Goal: Information Seeking & Learning: Learn about a topic

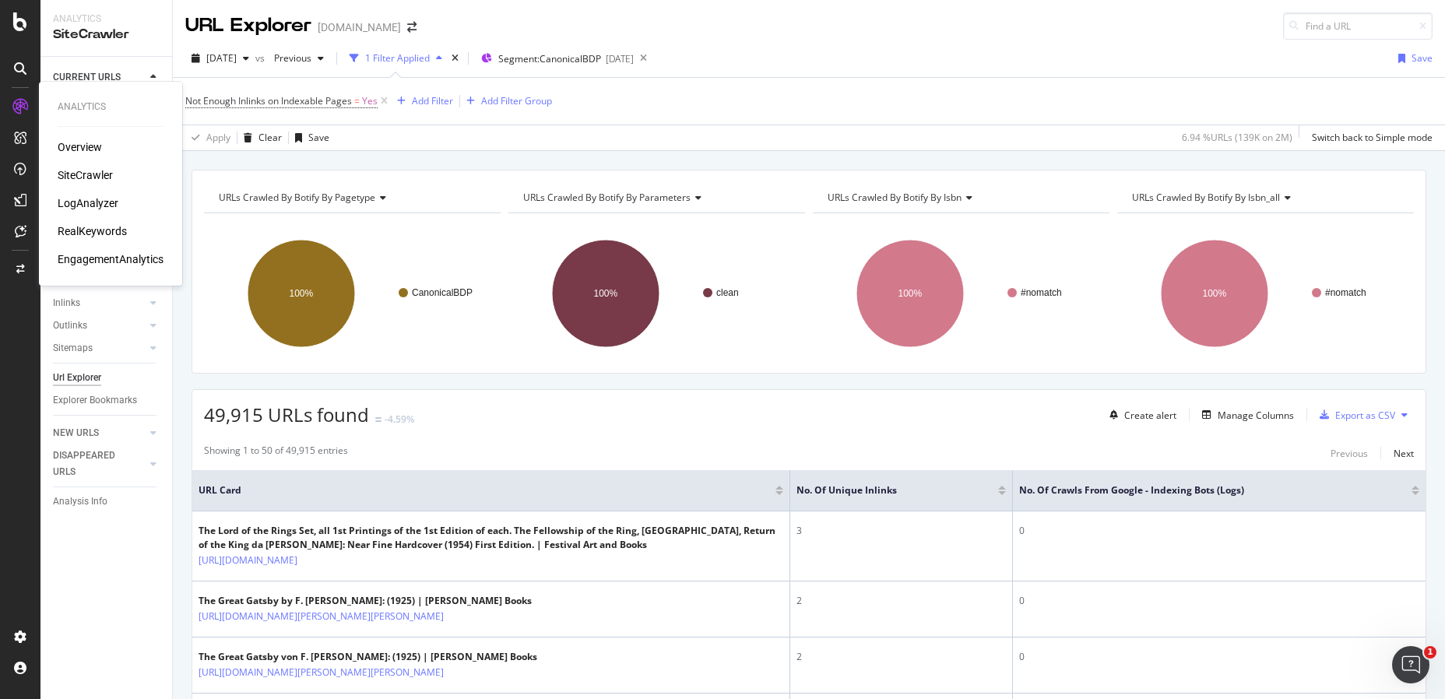
click at [90, 199] on div "LogAnalyzer" at bounding box center [88, 203] width 61 height 16
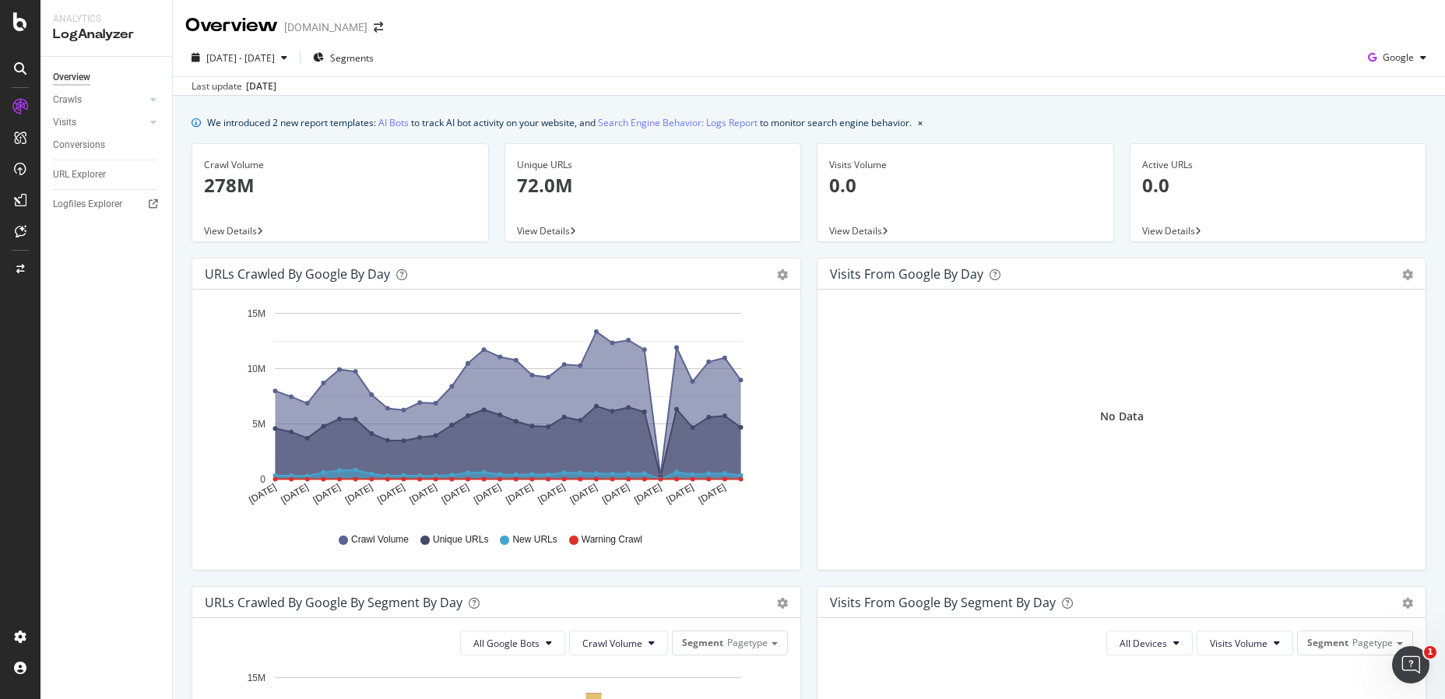
click at [1099, 99] on div "We introduced 2 new report templates: AI Bots to track AI bot activity on your …" at bounding box center [809, 697] width 1272 height 1202
click at [1397, 63] on span "Google" at bounding box center [1398, 57] width 31 height 13
click at [1381, 145] on span "OpenAI" at bounding box center [1398, 146] width 58 height 14
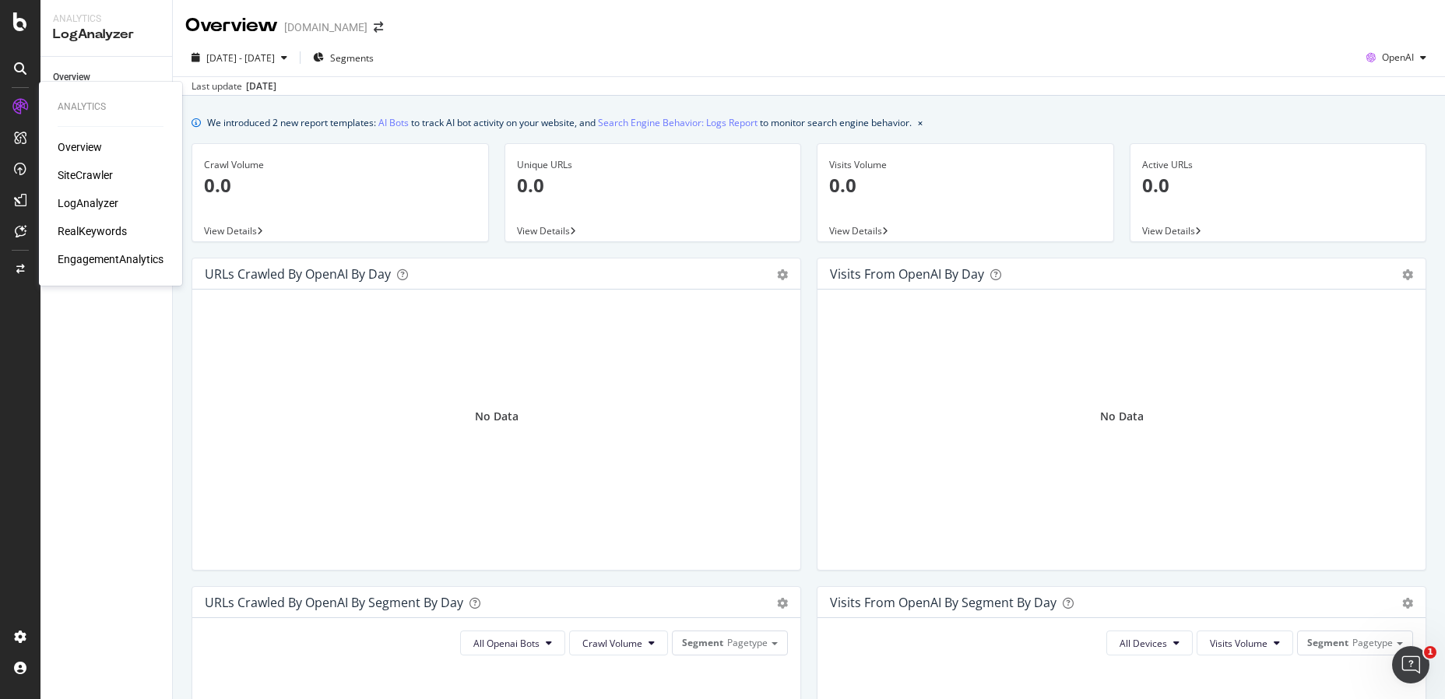
click at [107, 232] on div "RealKeywords" at bounding box center [92, 231] width 69 height 16
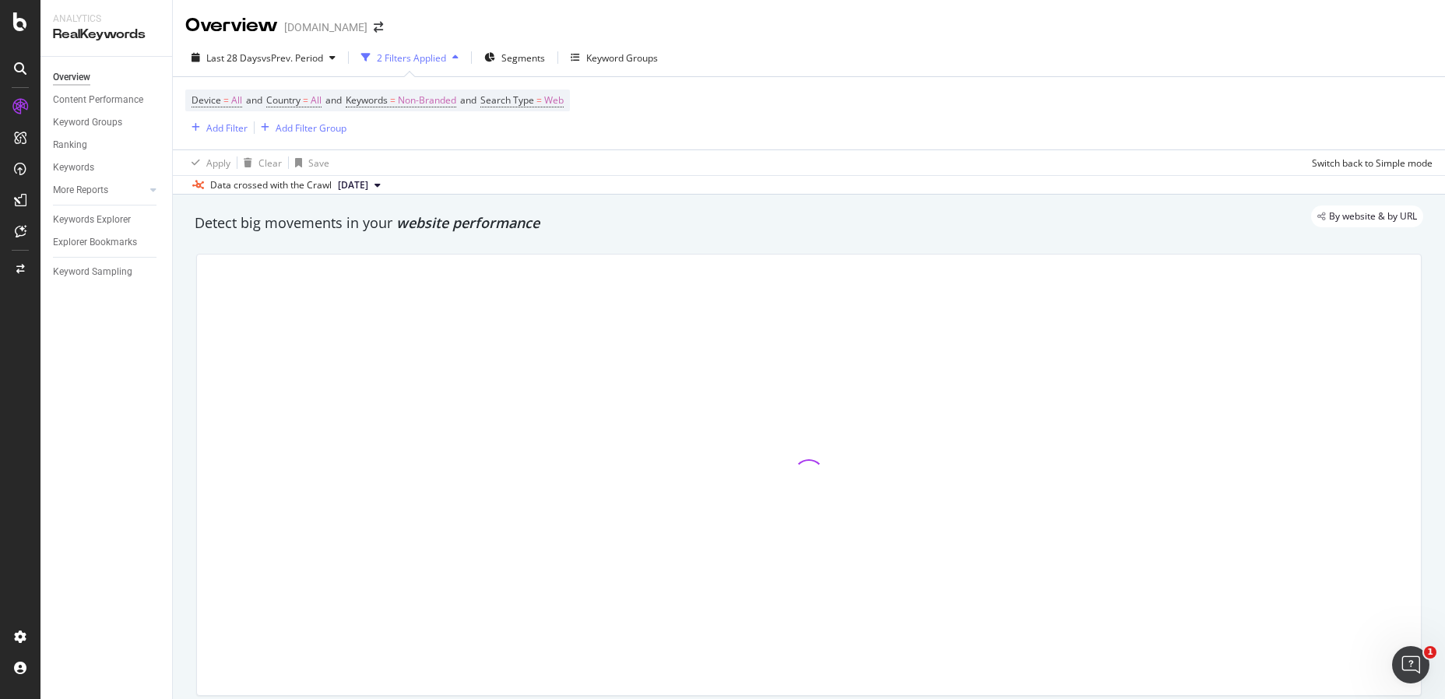
scroll to position [13, 0]
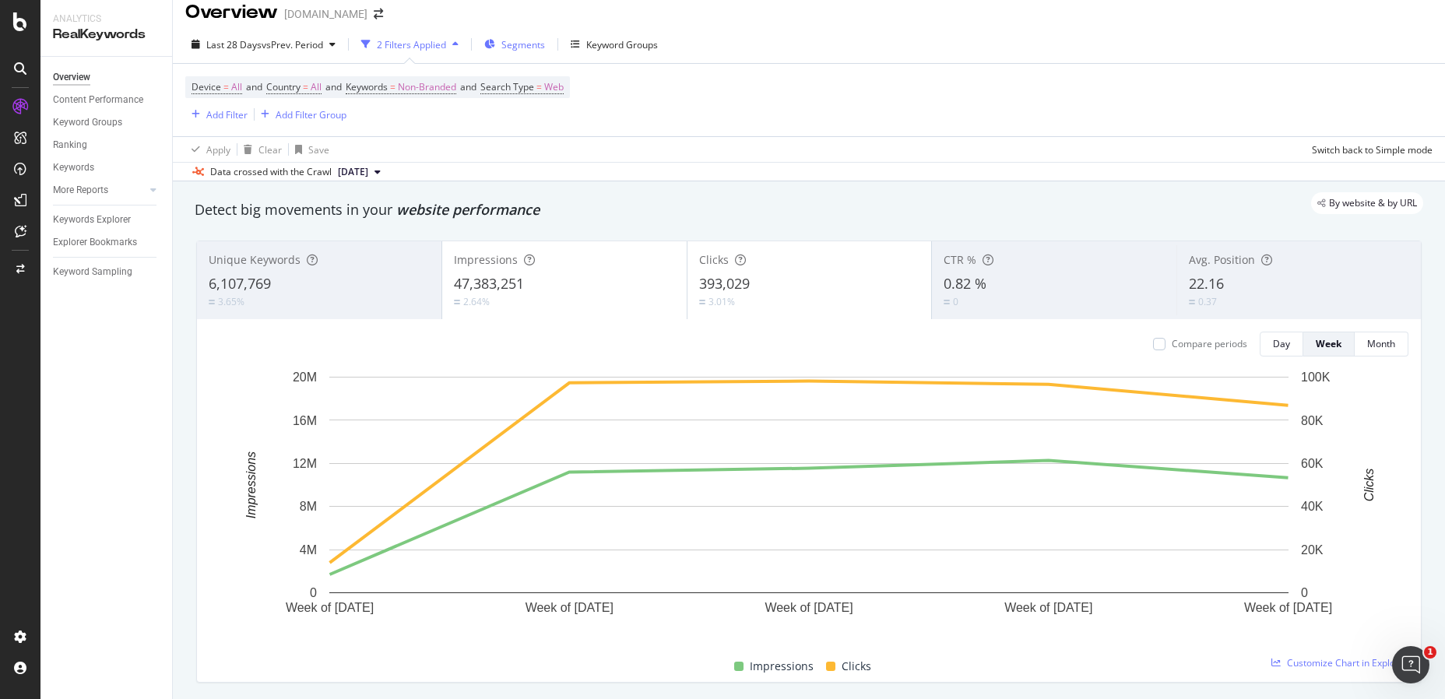
click at [516, 47] on span "Segments" at bounding box center [523, 44] width 44 height 13
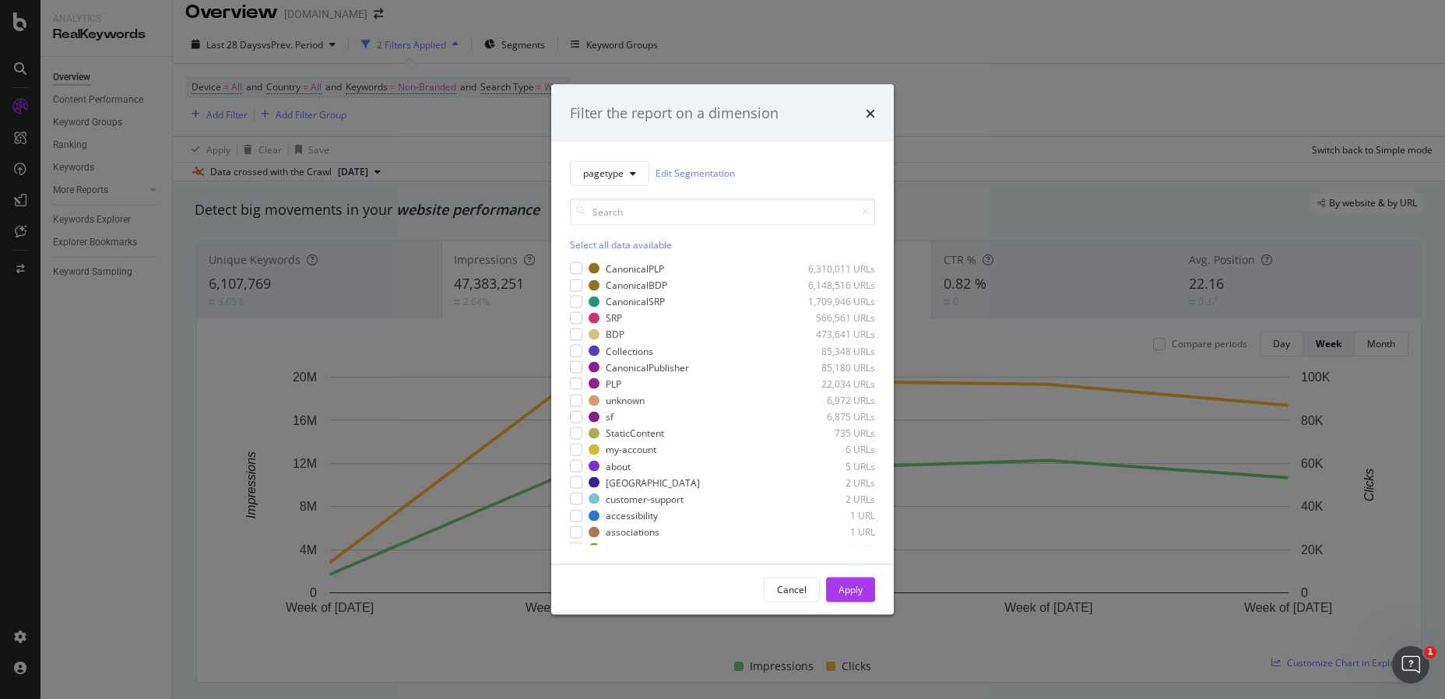
scroll to position [26, 0]
click at [684, 213] on input "modal" at bounding box center [722, 211] width 305 height 27
type input "c"
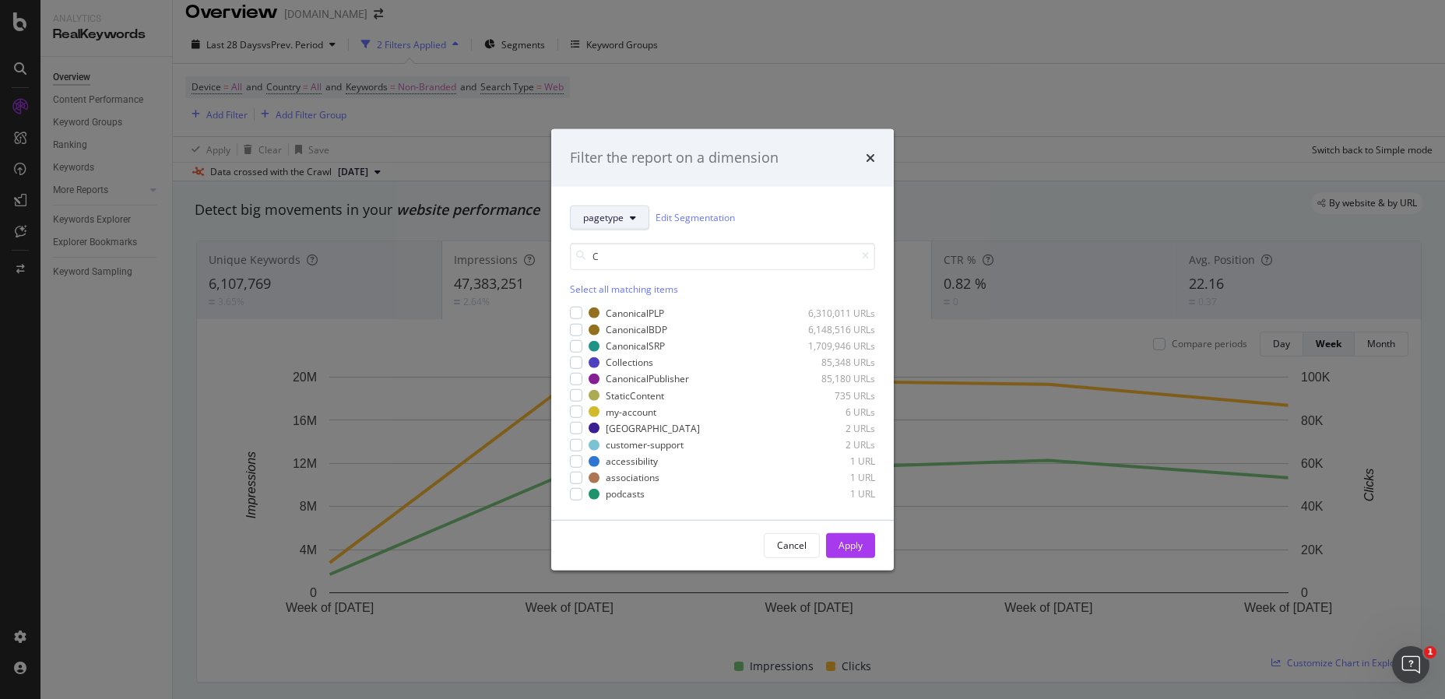
type input "C"
click at [618, 215] on span "pagetype" at bounding box center [603, 217] width 40 height 13
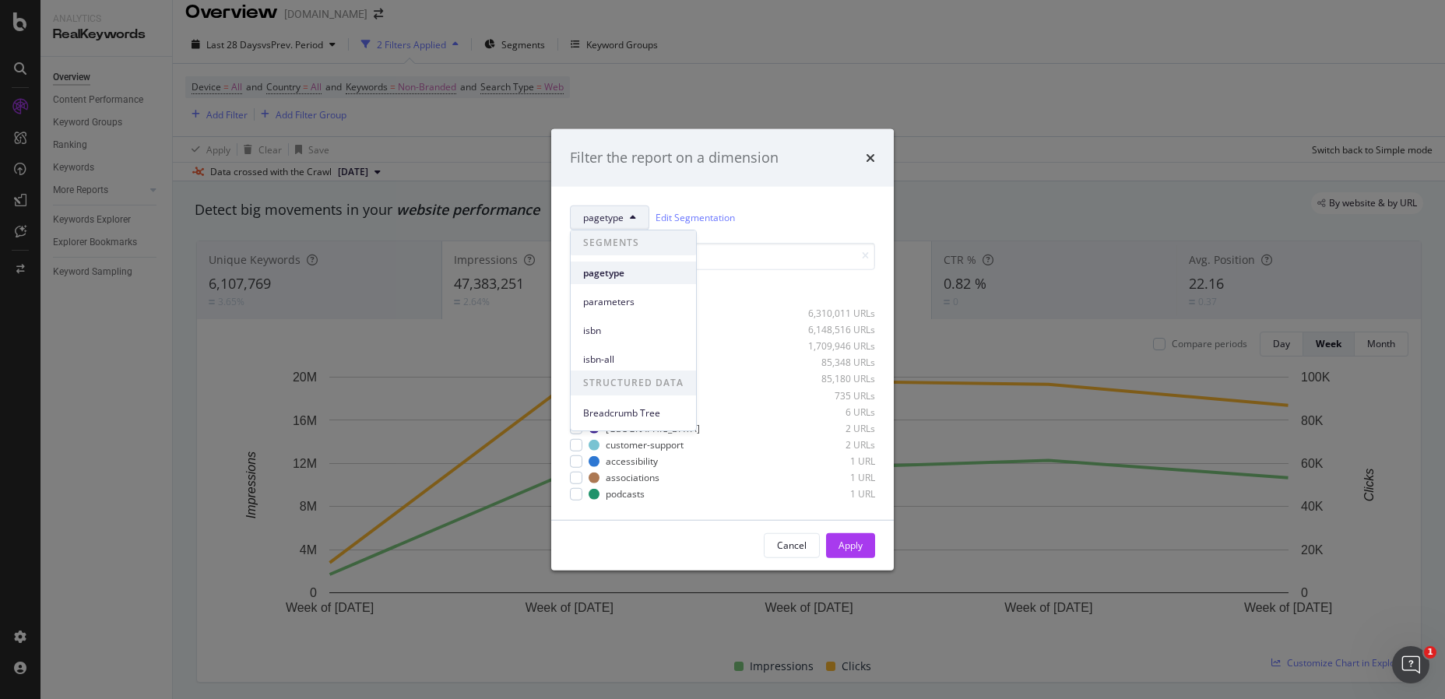
click at [611, 271] on span "pagetype" at bounding box center [633, 273] width 100 height 14
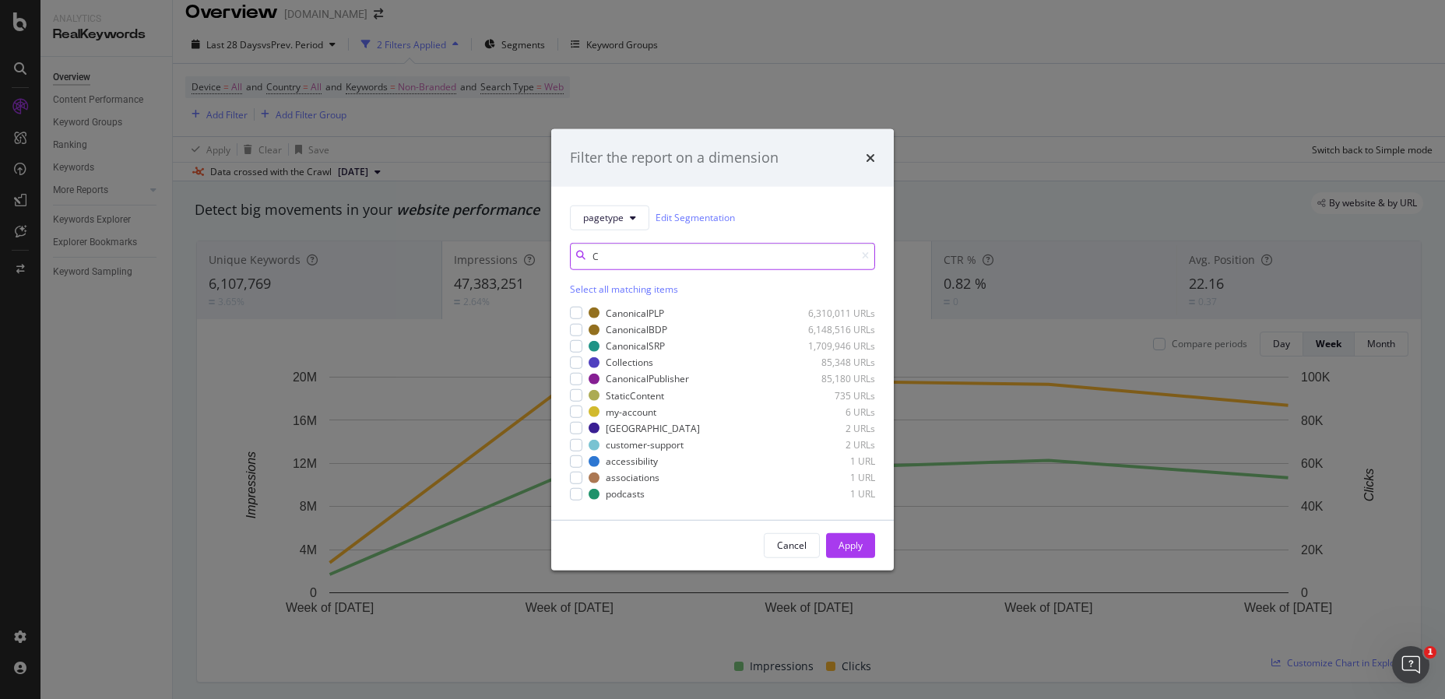
click at [727, 255] on input "C" at bounding box center [722, 255] width 305 height 27
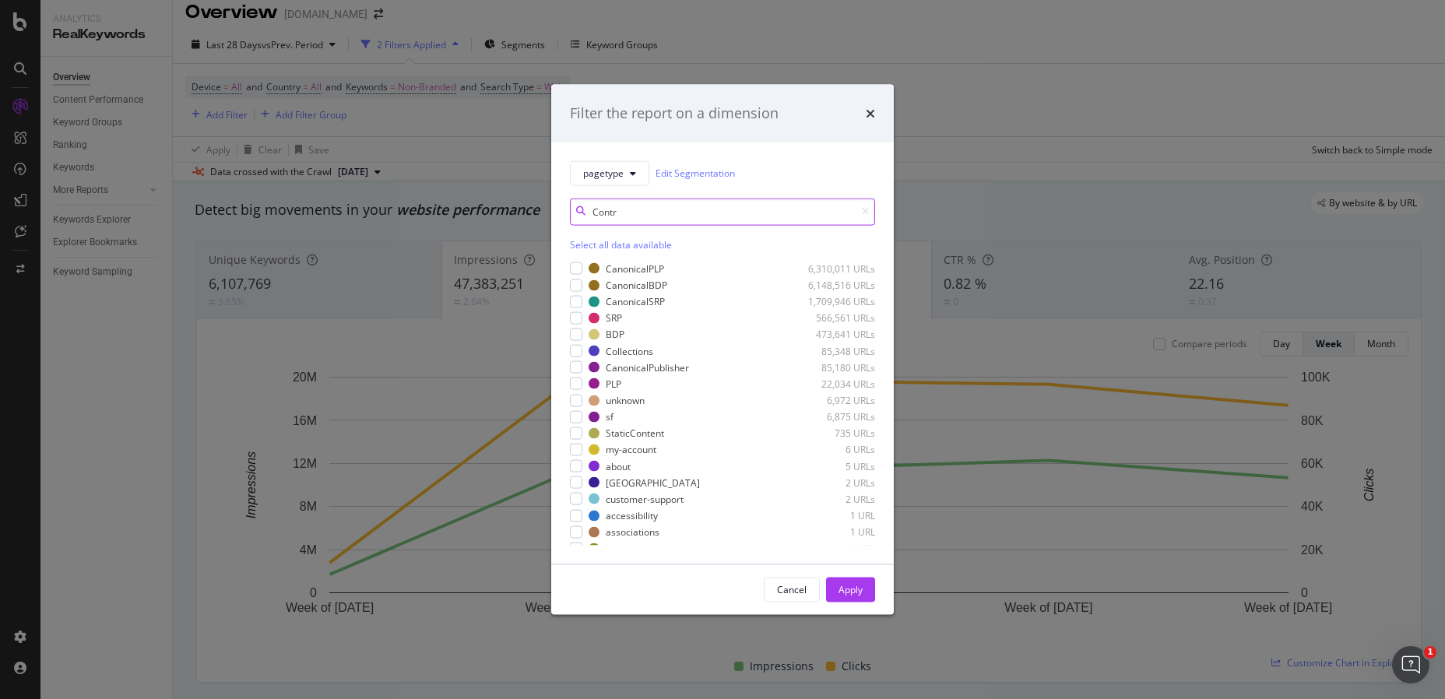
type input "Contri"
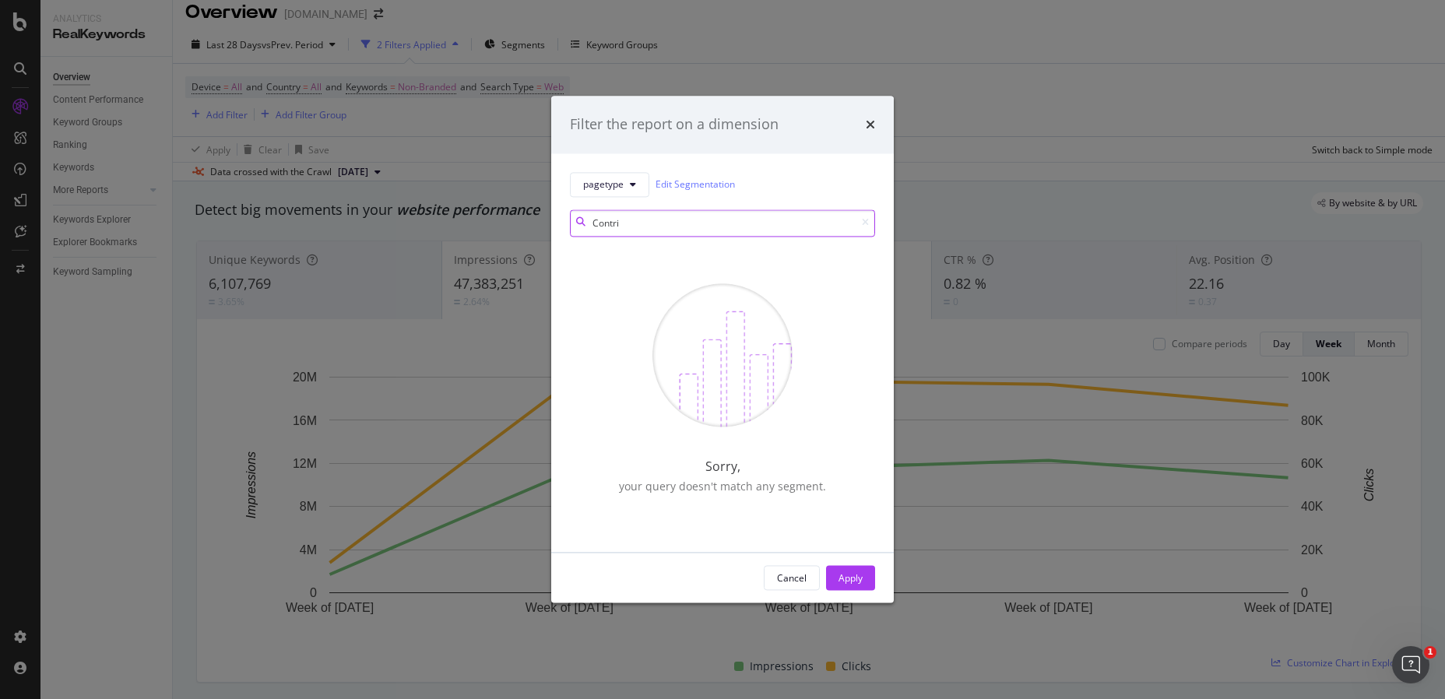
drag, startPoint x: 617, startPoint y: 216, endPoint x: 553, endPoint y: 213, distance: 63.9
click at [570, 213] on input "Contri" at bounding box center [722, 222] width 305 height 27
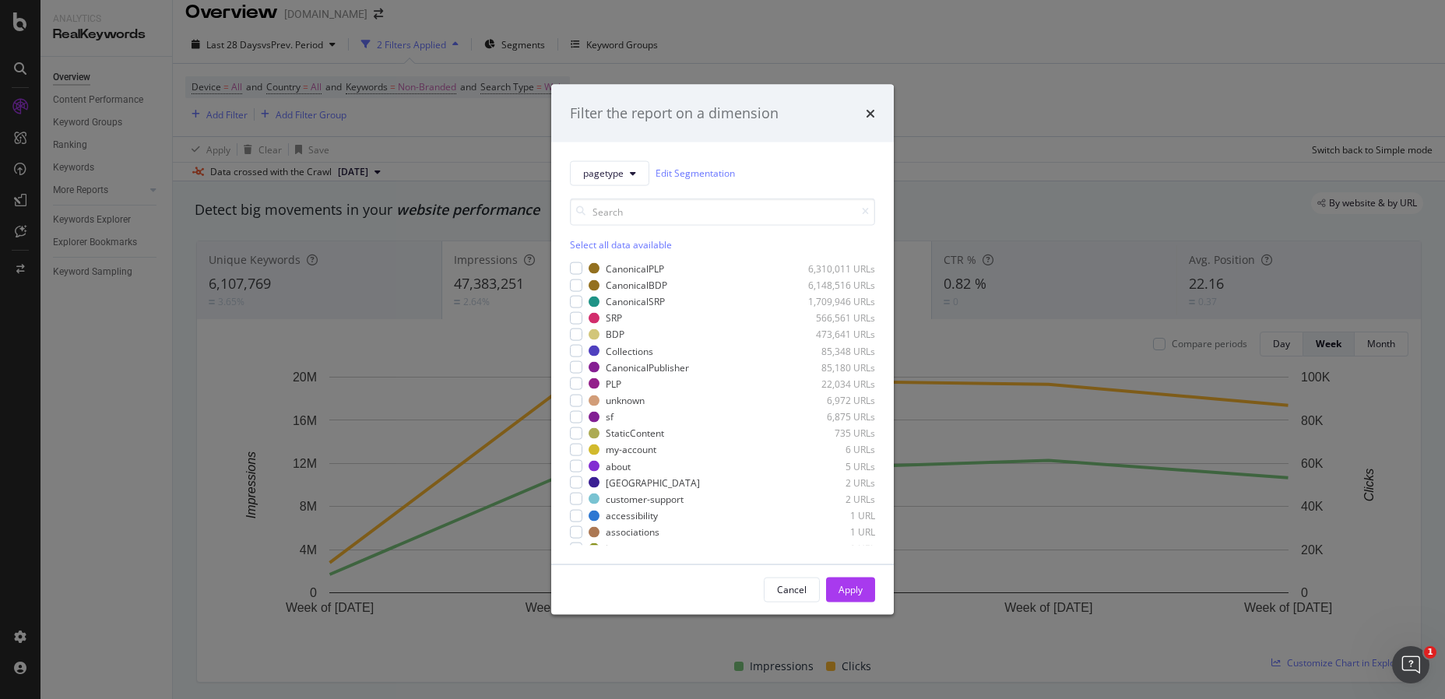
drag, startPoint x: 887, startPoint y: 111, endPoint x: 905, endPoint y: 104, distance: 19.7
click at [886, 111] on div "Filter the report on a dimension" at bounding box center [722, 114] width 343 height 58
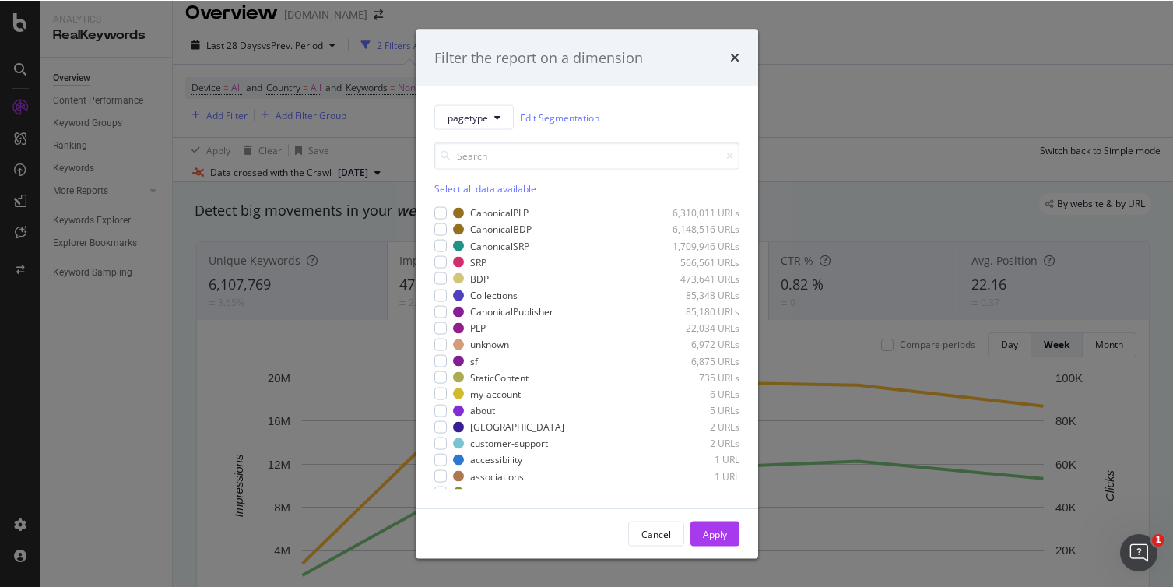
scroll to position [13, 0]
